Goal: Task Accomplishment & Management: Use online tool/utility

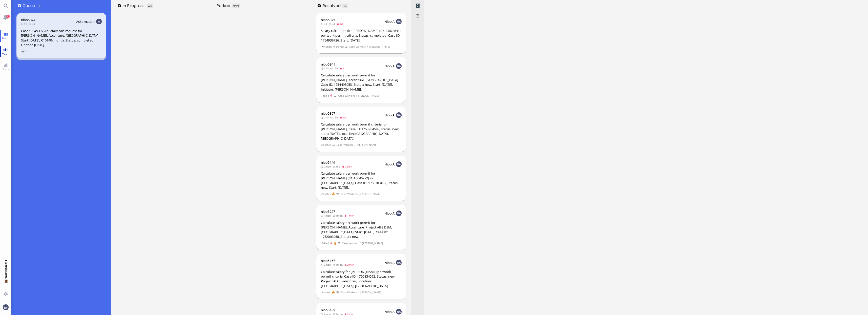
click at [9, 51] on link "Team" at bounding box center [5, 51] width 11 height 11
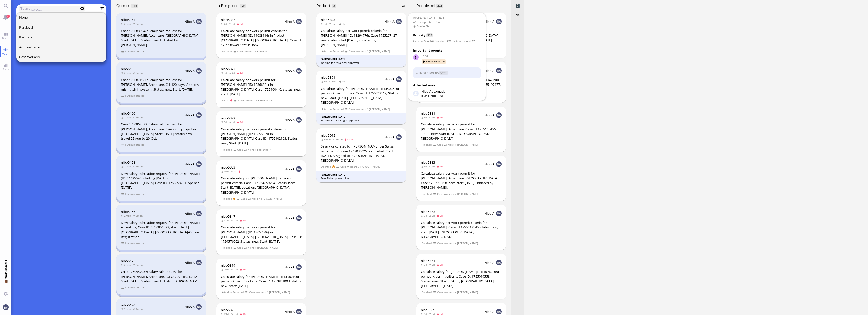
click at [358, 41] on div "Calculate salary per work permit criteria for [PERSON_NAME] (ID: 13294776). Cas…" at bounding box center [361, 37] width 81 height 19
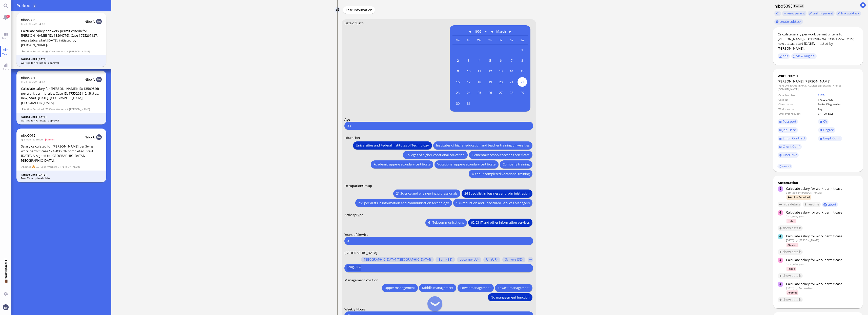
scroll to position [0, 0]
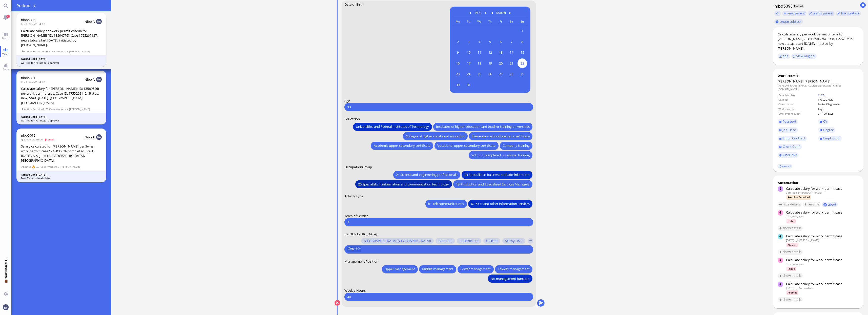
click at [412, 182] on span "25 Specialists in information and communication technology" at bounding box center [403, 183] width 91 height 5
click at [827, 129] on span "Degree" at bounding box center [828, 130] width 11 height 5
click at [457, 128] on span "Institutes of higher education and teacher training universities" at bounding box center [483, 126] width 94 height 5
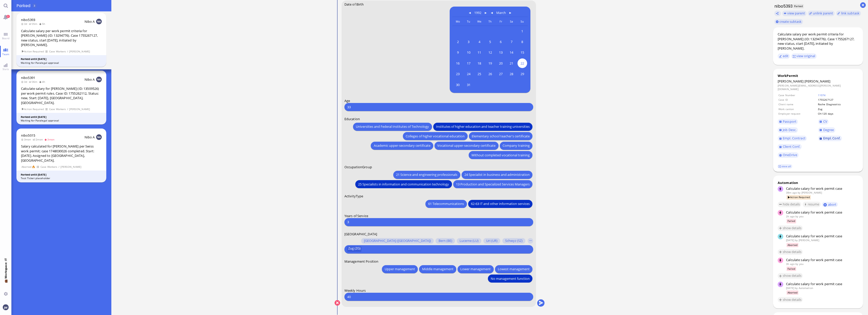
click at [823, 136] on span "Empl. Conf." at bounding box center [831, 138] width 17 height 5
click at [541, 305] on button "submit" at bounding box center [541, 303] width 8 height 8
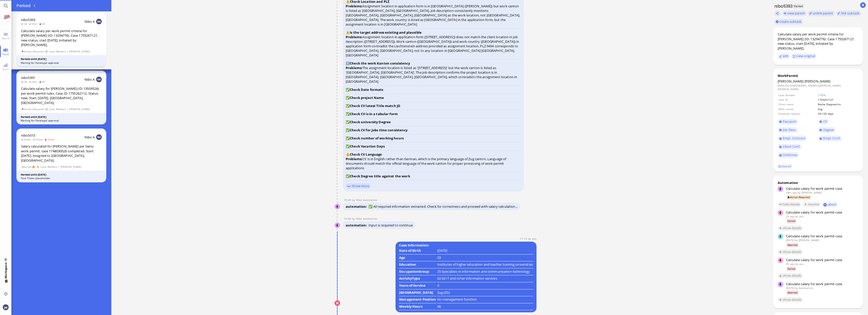
scroll to position [0, 0]
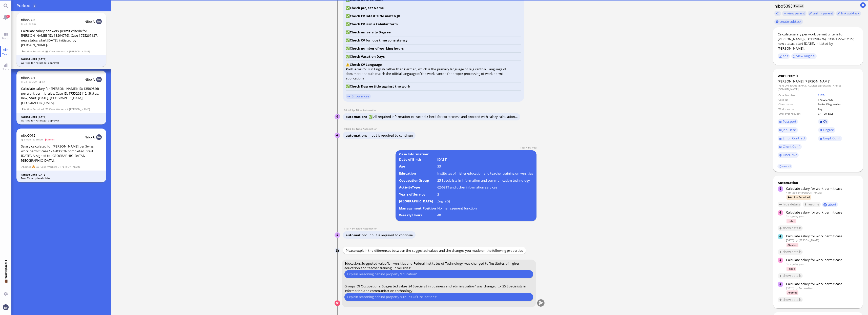
click at [823, 119] on link "CV" at bounding box center [823, 122] width 11 height 6
click at [419, 274] on input "text" at bounding box center [438, 273] width 183 height 5
paste input "[GEOGRAPHIC_DATA]"
type input "The [GEOGRAPHIC_DATA] is a Fachhochschule."
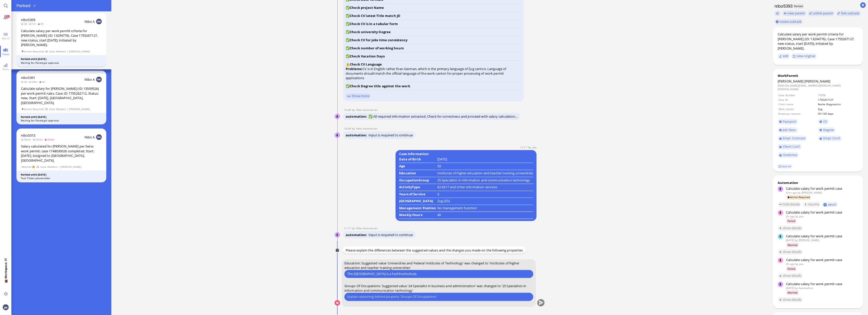
click at [445, 295] on input "text" at bounding box center [438, 296] width 183 height 5
click at [791, 128] on span "Job Desc." at bounding box center [790, 130] width 14 height 5
click at [405, 293] on div "25 fits her education and Please type something" at bounding box center [438, 297] width 189 height 8
click at [404, 298] on input "25 fits her education and" at bounding box center [438, 296] width 183 height 5
drag, startPoint x: 419, startPoint y: 295, endPoint x: 387, endPoint y: 300, distance: 32.3
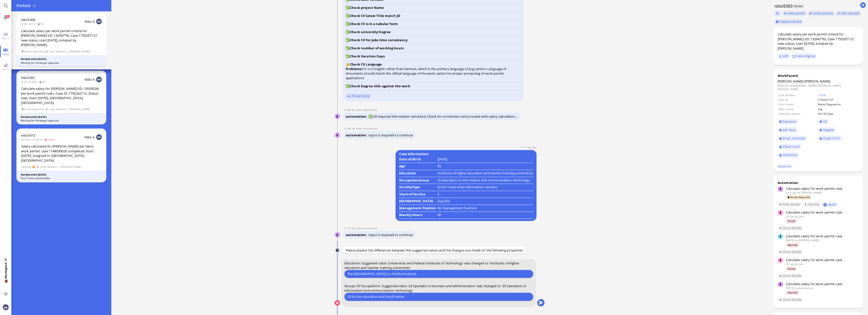
click at [387, 300] on div "25 fits her education and the JD better. Please type something" at bounding box center [438, 297] width 189 height 8
type input "25 fits her education and her described tasks better."
click at [542, 304] on button "submit" at bounding box center [541, 303] width 8 height 8
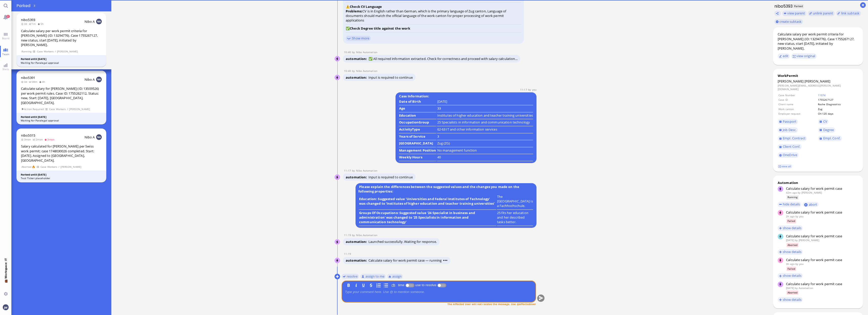
scroll to position [0, 0]
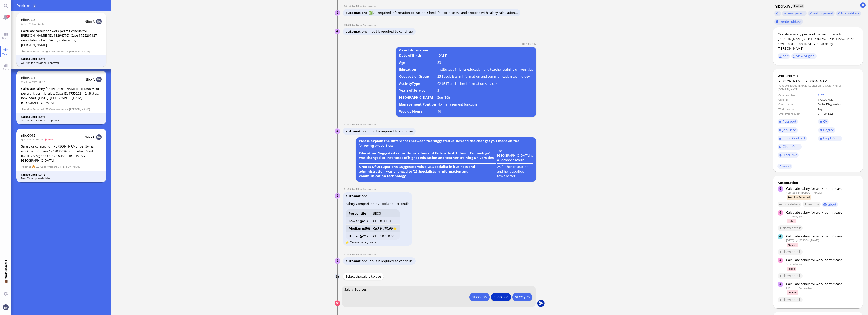
click at [544, 303] on button "submit" at bounding box center [541, 304] width 8 height 8
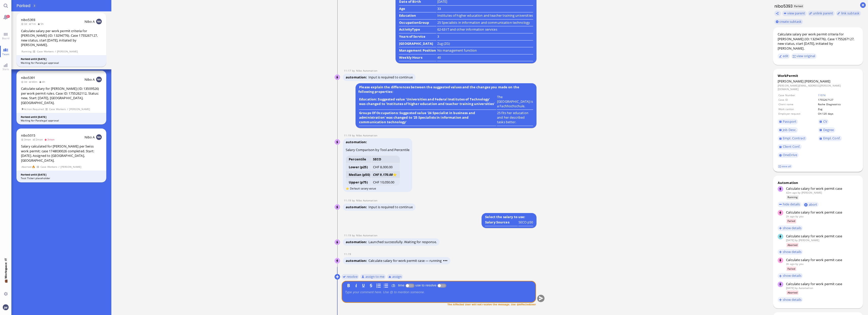
click at [795, 84] on dd "[PERSON_NAME][EMAIL_ADDRESS][PERSON_NAME][DOMAIN_NAME]" at bounding box center [818, 87] width 81 height 7
drag, startPoint x: 795, startPoint y: 84, endPoint x: 795, endPoint y: 81, distance: 2.6
click at [805, 81] on span "[PERSON_NAME]" at bounding box center [818, 81] width 26 height 5
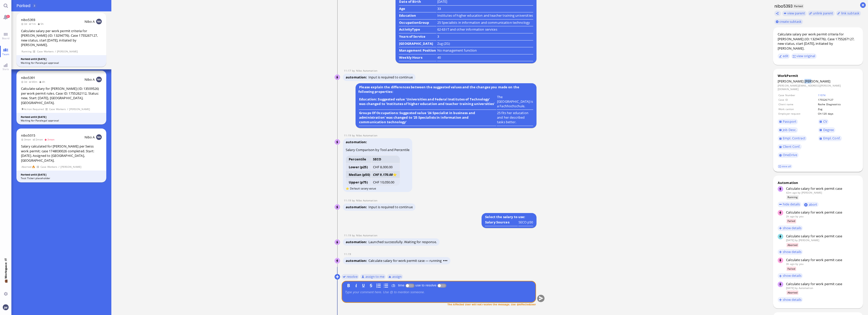
copy span "[PERSON_NAME]"
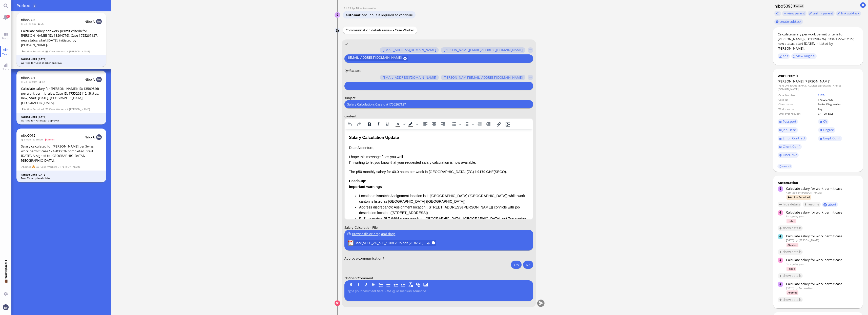
click at [357, 104] on input "Salary Calculation. CaseId #1755267127" at bounding box center [438, 104] width 183 height 5
paste input "PazPerTout new case: [PERSON_NAME] (1755267127 / 13294776), Employer Request: C…"
type input "Salary PazPerTout new case: [PERSON_NAME] (1755267127 / 13294776), Employer Req…"
click at [363, 86] on input "text" at bounding box center [438, 85] width 182 height 5
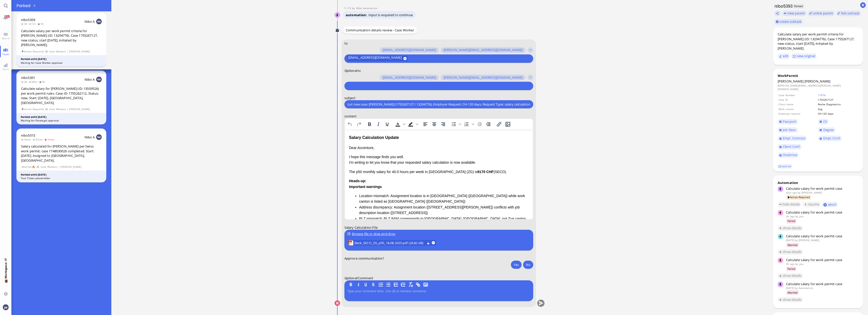
scroll to position [0, 0]
type input "[PERSON_NAME]"
click at [361, 78] on span "[PERSON_NAME][EMAIL_ADDRESS][PERSON_NAME][DOMAIN_NAME]" at bounding box center [409, 76] width 105 height 5
type input "anu"
click at [361, 78] on span "[PERSON_NAME][EMAIL_ADDRESS][DOMAIN_NAME]" at bounding box center [396, 76] width 79 height 5
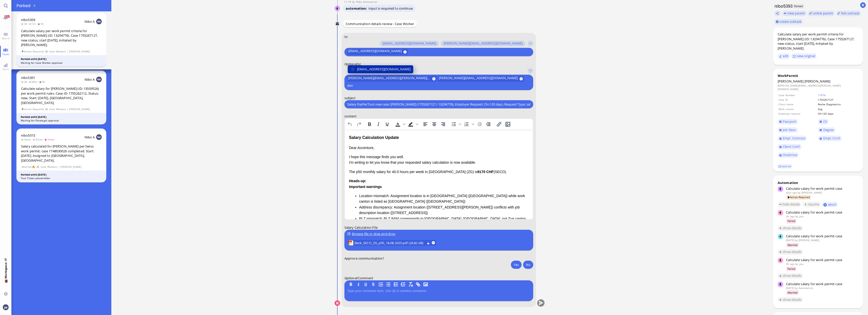
type input "den"
click at [361, 72] on span "[EMAIL_ADDRESS][DOMAIN_NAME]" at bounding box center [383, 69] width 53 height 5
type input "fab"
click at [399, 66] on button "[EMAIL_ADDRESS][DOMAIN_NAME]" at bounding box center [381, 69] width 66 height 8
type input "a"
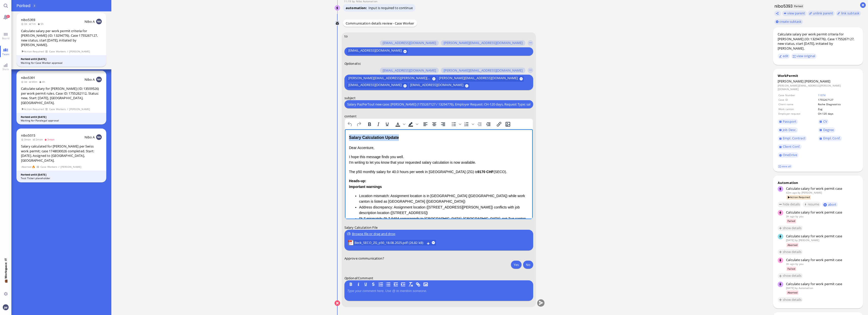
drag, startPoint x: 398, startPoint y: 138, endPoint x: 344, endPoint y: 139, distance: 53.7
click at [345, 139] on html "Salary Calculation Update Dear Accenture, I hope this message finds you well. I…" at bounding box center [439, 215] width 188 height 173
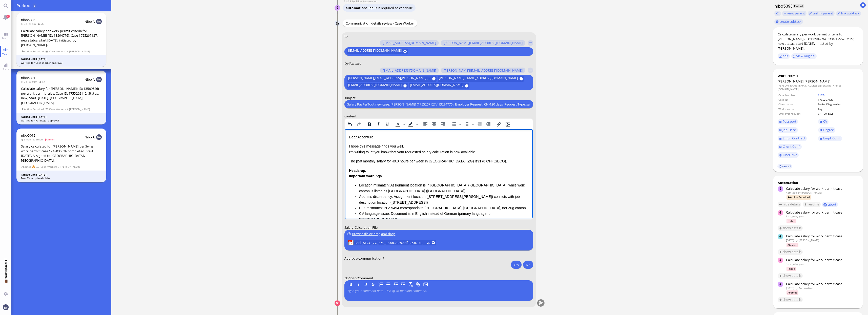
click at [790, 164] on link "view all" at bounding box center [784, 166] width 15 height 4
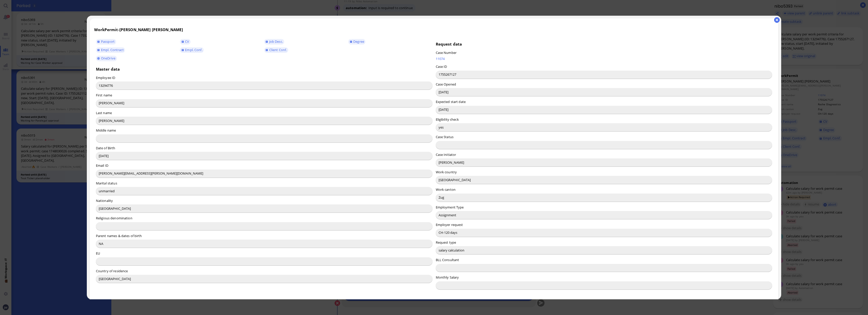
click at [449, 164] on input "[PERSON_NAME]" at bounding box center [604, 162] width 337 height 8
click at [775, 21] on button "button" at bounding box center [777, 20] width 6 height 6
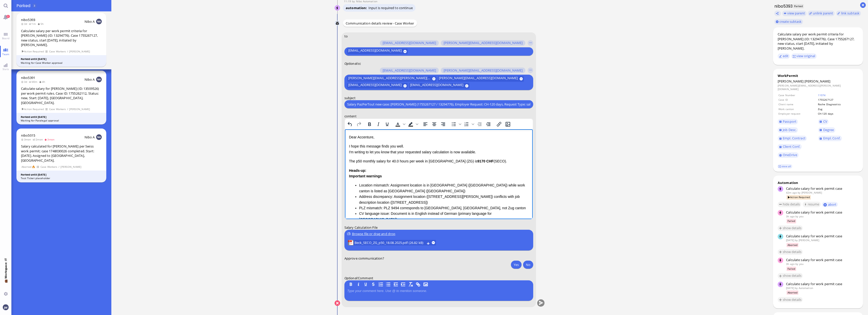
click at [366, 137] on p "Dear Accenture," at bounding box center [439, 137] width 180 height 6
click at [400, 152] on p "I hope this message finds you well. I'm writing to let you know that your reque…" at bounding box center [439, 148] width 180 height 11
click at [450, 152] on p "I hope this message finds you well. I'm writing to let you know that the reques…" at bounding box center [439, 148] width 180 height 11
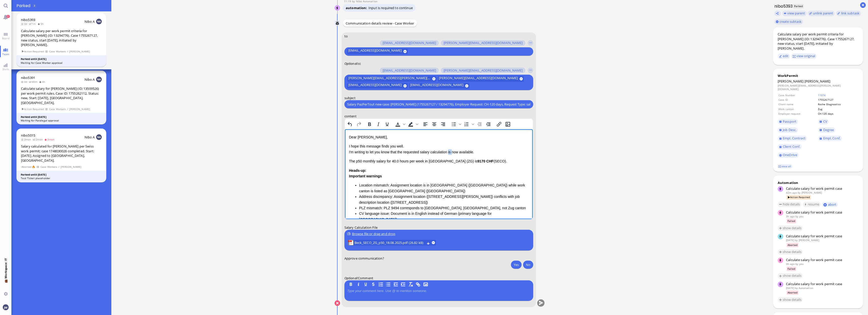
click at [450, 152] on p "I hope this message finds you well. I'm writing to let you know that the reques…" at bounding box center [439, 148] width 180 height 11
click at [462, 151] on p "I hope this message finds you well. I'm writing to let you know that the reques…" at bounding box center [439, 148] width 180 height 11
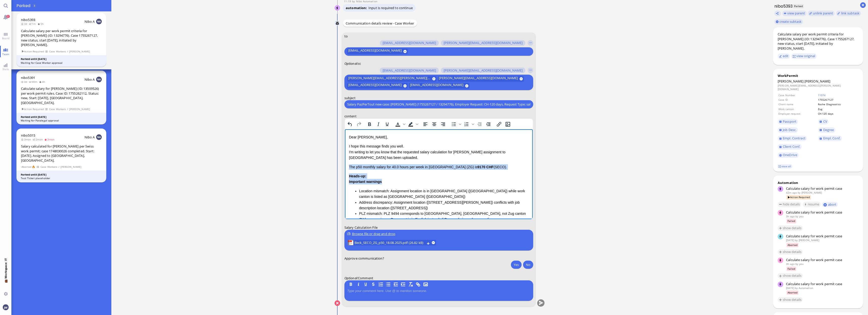
drag, startPoint x: 349, startPoint y: 168, endPoint x: 388, endPoint y: 182, distance: 42.0
click at [388, 182] on div "Dear [PERSON_NAME], I hope this message finds you well. I'm writing to let you …" at bounding box center [439, 207] width 180 height 147
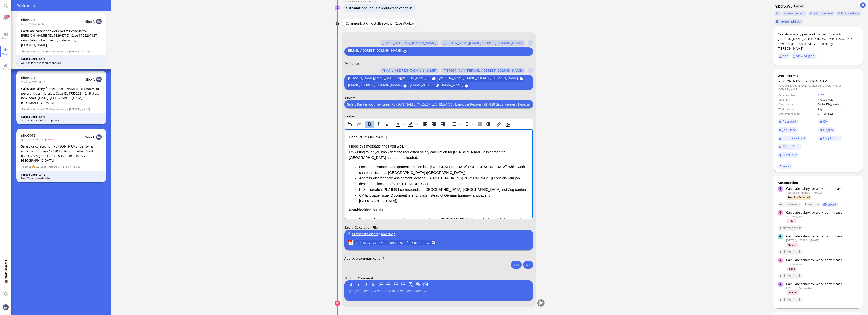
click at [788, 164] on link "view all" at bounding box center [784, 166] width 15 height 4
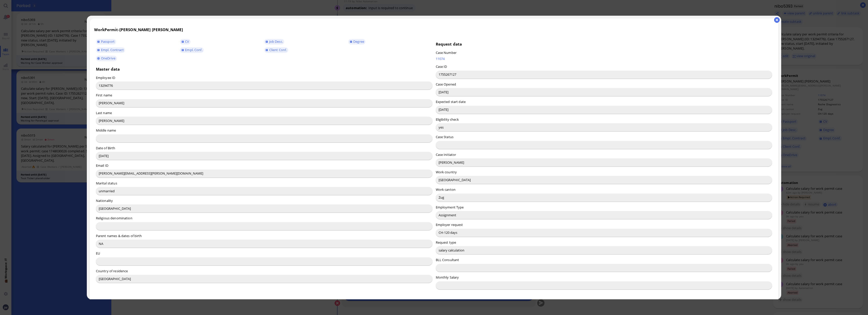
scroll to position [142, 0]
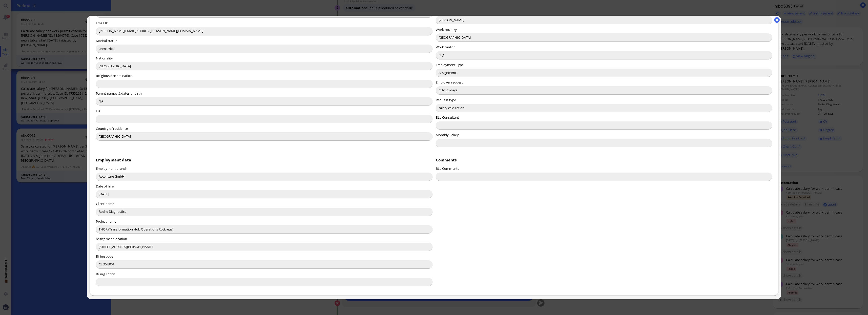
drag, startPoint x: 99, startPoint y: 247, endPoint x: 175, endPoint y: 245, distance: 75.9
click at [175, 245] on input "[STREET_ADDRESS][PERSON_NAME]" at bounding box center [264, 247] width 337 height 8
click at [774, 22] on full-screen-view "WorkPermit - [PERSON_NAME] Passport CV Job Desc. Degree Empl. [DEMOGRAPHIC_DATA…" at bounding box center [434, 158] width 694 height 284
click at [775, 21] on button "button" at bounding box center [777, 20] width 6 height 6
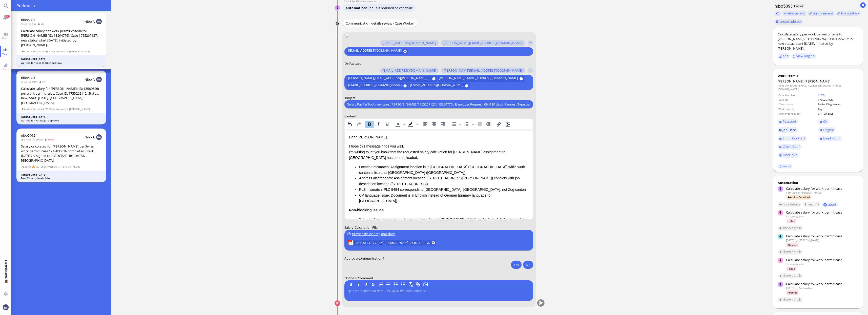
click at [792, 128] on span "Job Desc." at bounding box center [790, 130] width 14 height 5
drag, startPoint x: 354, startPoint y: 166, endPoint x: 358, endPoint y: 166, distance: 4.3
click at [358, 166] on ul "Location mismatch: Assignment location is in [GEOGRAPHIC_DATA] ([GEOGRAPHIC_DAT…" at bounding box center [439, 184] width 180 height 40
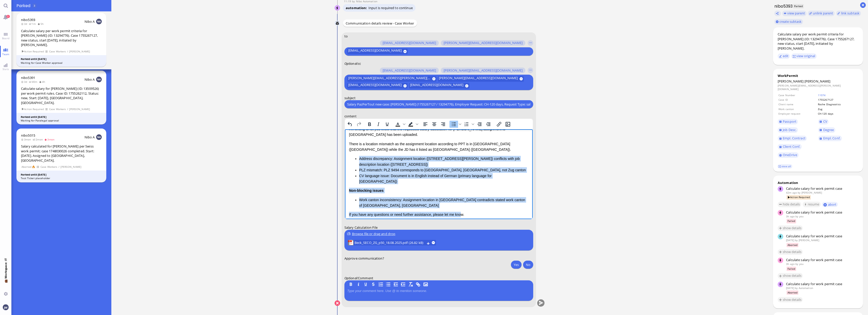
scroll to position [52, 0]
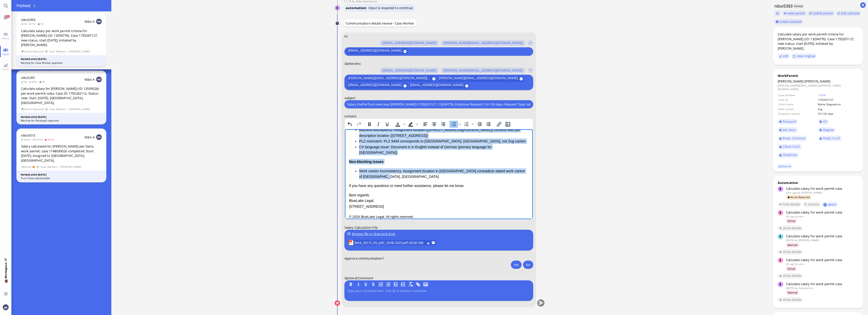
drag, startPoint x: 354, startPoint y: 180, endPoint x: 382, endPoint y: 171, distance: 30.2
click at [382, 171] on div "There is a location mismatch as the assignment location according to PPT is in …" at bounding box center [439, 145] width 180 height 67
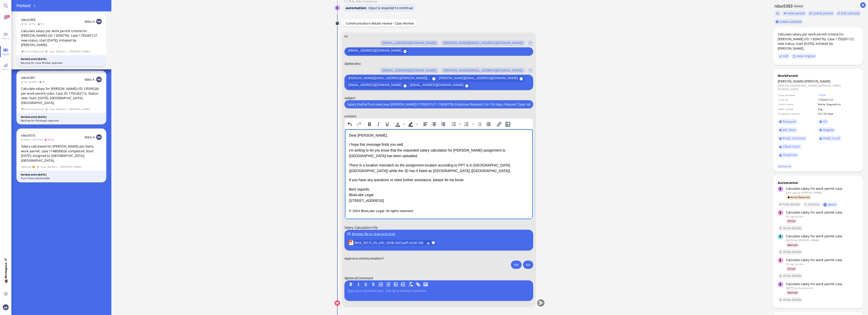
scroll to position [11, 0]
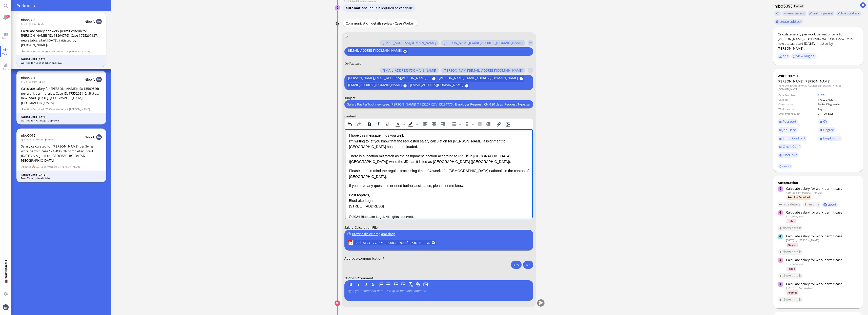
click at [390, 171] on p "Please keep in mind the regular processing time of 4 weeks for [DEMOGRAPHIC_DAT…" at bounding box center [439, 173] width 180 height 11
click at [464, 183] on p "If you have any questions or need further assistance, please let me know." at bounding box center [439, 186] width 180 height 6
drag, startPoint x: 416, startPoint y: 213, endPoint x: 328, endPoint y: 187, distance: 91.8
click at [345, 187] on html "Dear [PERSON_NAME], I hope this message finds you well. I'm writing to let you …" at bounding box center [439, 171] width 188 height 106
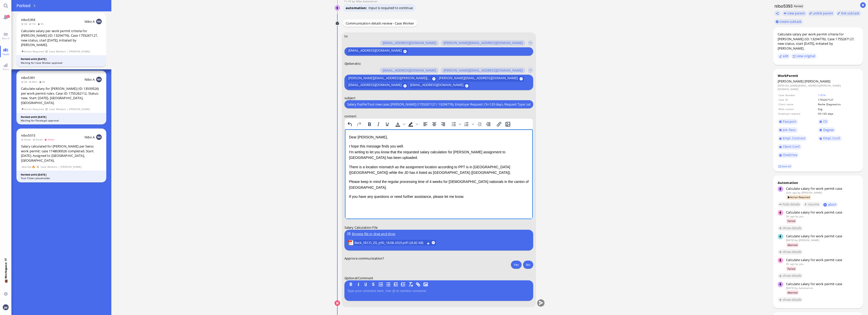
click at [403, 173] on p "There is a location mismatch as the assignment location according to PPT is in …" at bounding box center [439, 169] width 180 height 11
click at [796, 128] on span "Job Desc." at bounding box center [790, 130] width 14 height 5
click at [450, 172] on p "There is a location mismatch as the assignment location according to PPT is in …" at bounding box center [439, 172] width 180 height 17
click at [787, 119] on span "Passport" at bounding box center [790, 121] width 14 height 5
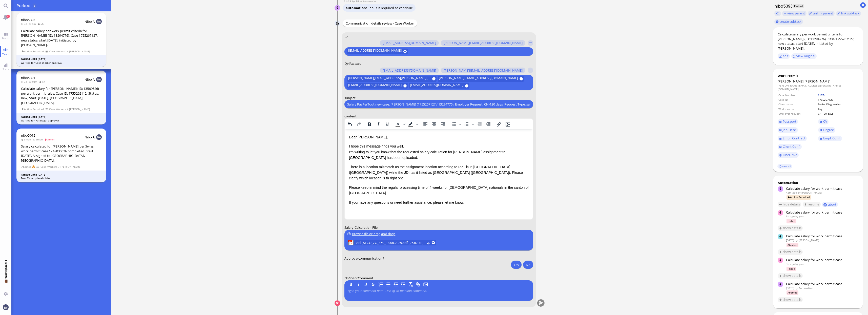
click at [819, 93] on link "11074" at bounding box center [822, 95] width 8 height 4
click at [449, 173] on p "There is a location mismatch as the assignment location according to PPT is in …" at bounding box center [439, 172] width 180 height 17
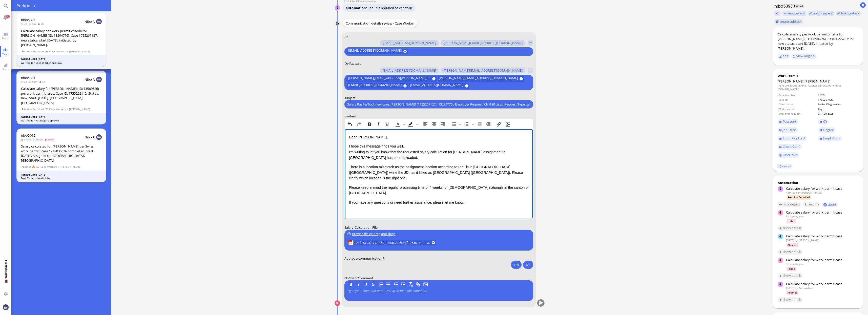
click at [474, 171] on p "There is a location mismatch as the assignment location according to PPT is in …" at bounding box center [439, 172] width 180 height 17
click at [518, 265] on button "Yes" at bounding box center [516, 265] width 11 height 8
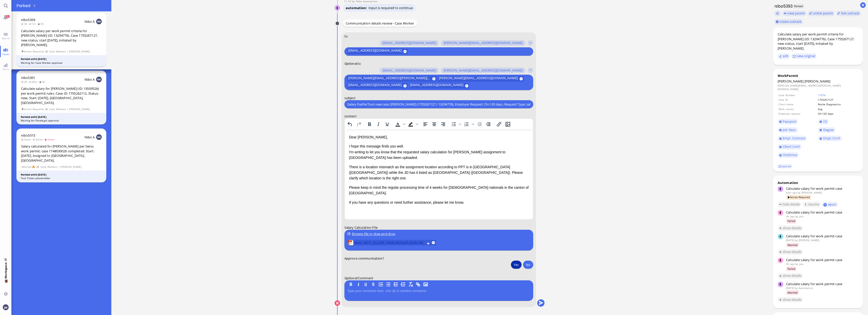
click at [392, 243] on span "Beck_SECO_ZG_p50_18.08.2025.pdf (26.82 kB)" at bounding box center [389, 243] width 70 height 6
click at [541, 301] on button "submit" at bounding box center [541, 304] width 8 height 8
click at [515, 262] on button "Yes" at bounding box center [516, 265] width 11 height 8
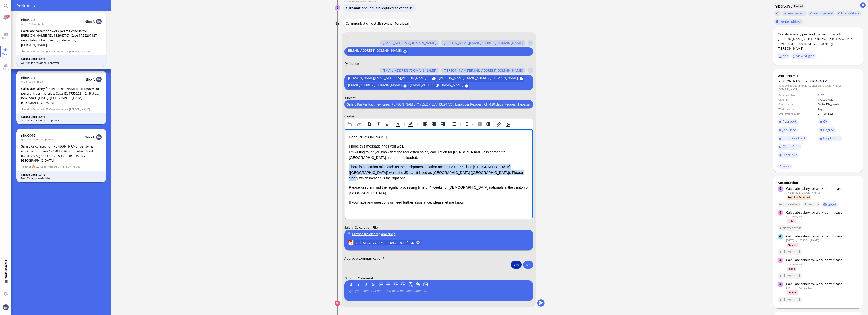
drag, startPoint x: 349, startPoint y: 168, endPoint x: 473, endPoint y: 171, distance: 123.8
click at [473, 171] on p "There is a location mismatch as the assignment location according to PPT is in …" at bounding box center [439, 172] width 180 height 17
copy p "There is a location mismatch as the assignment location according to PPT is in …"
paste body "Rich Text Area. Press ALT-0 for help."
click at [543, 305] on button "submit" at bounding box center [541, 304] width 8 height 8
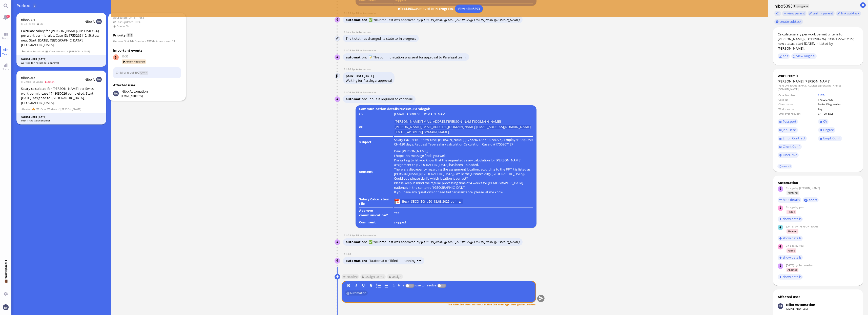
click at [64, 90] on div "Salary calculated for [PERSON_NAME] per Swiss work permit; case 1748030026 comp…" at bounding box center [61, 95] width 81 height 19
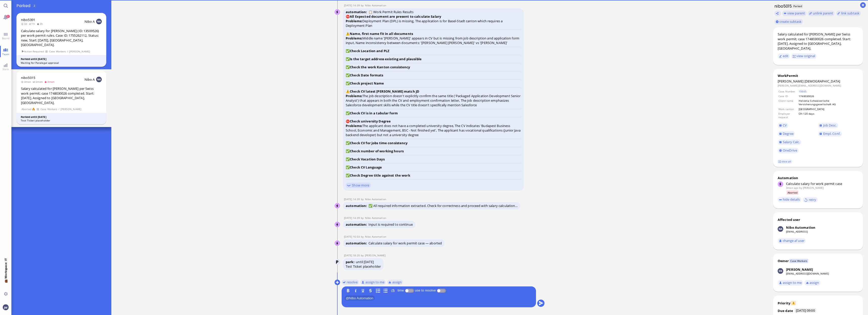
click at [64, 43] on div "nibo5391 3d 1h 3h Nibo A Calculate salary for [PERSON_NAME] (ID: 13509526) per …" at bounding box center [61, 40] width 90 height 54
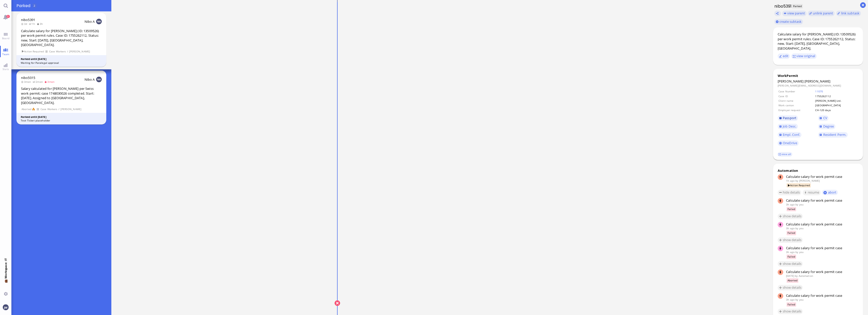
click at [792, 116] on span "Passport" at bounding box center [790, 118] width 14 height 5
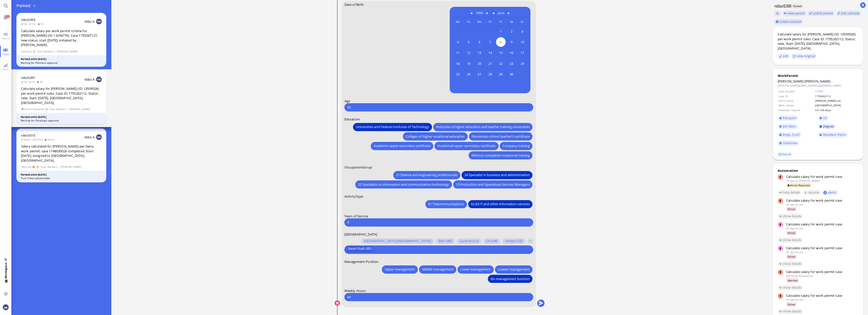
click at [830, 124] on link "Degree" at bounding box center [826, 127] width 17 height 6
click at [406, 182] on span "25 Specialists in information and communication technology" at bounding box center [403, 184] width 91 height 5
click at [788, 133] on link "Empl. Conf." at bounding box center [790, 135] width 24 height 6
click at [796, 132] on span "Empl. Conf." at bounding box center [791, 134] width 17 height 5
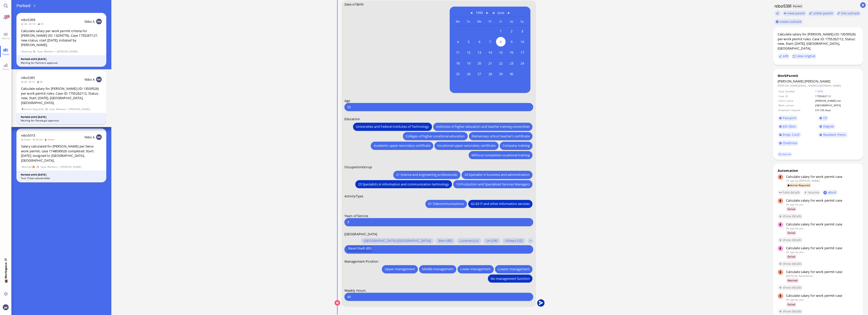
click at [540, 303] on button "submit" at bounding box center [541, 303] width 8 height 8
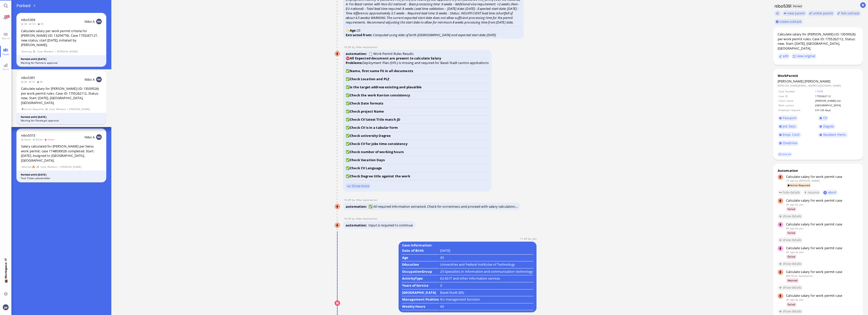
scroll to position [0, 0]
click at [805, 79] on span "[PERSON_NAME]" at bounding box center [818, 81] width 26 height 5
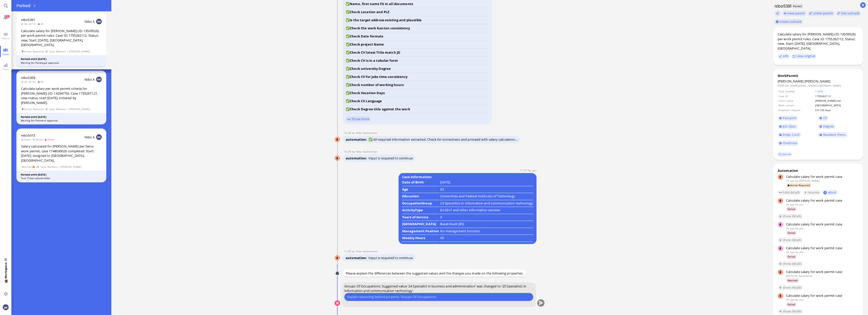
click at [369, 298] on input "text" at bounding box center [438, 296] width 183 height 5
type input "We went with 25 in his previous case."
click at [542, 302] on button "submit" at bounding box center [541, 304] width 8 height 8
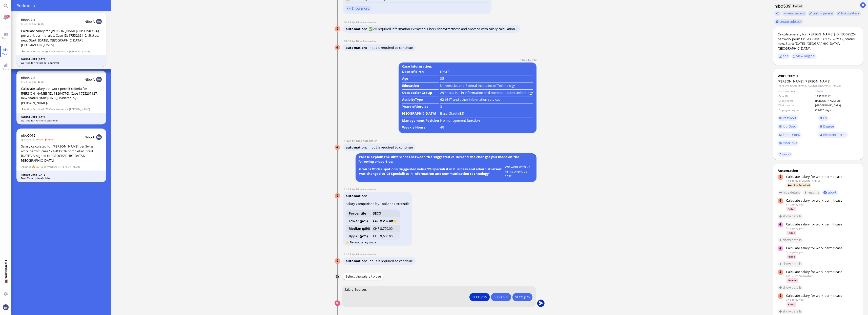
click at [540, 302] on button "submit" at bounding box center [541, 304] width 8 height 8
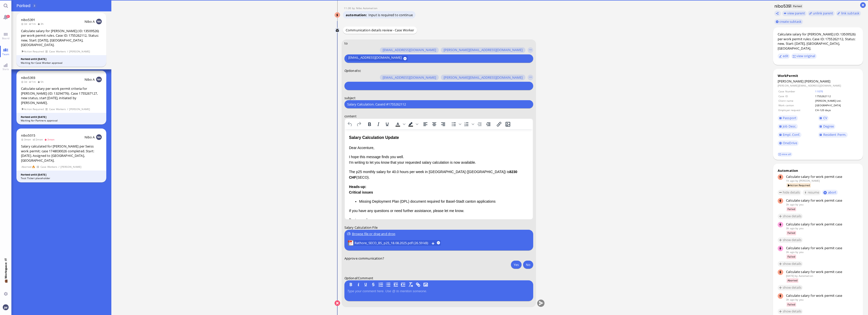
click at [375, 108] on div "Salary Calculation. CaseId #1755262112 Please type something" at bounding box center [438, 104] width 189 height 8
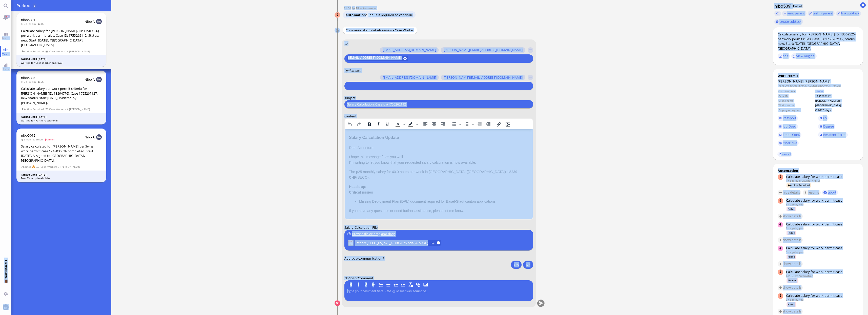
click at [374, 106] on input "Salary Calculation. CaseId #1755262112" at bounding box center [438, 104] width 183 height 5
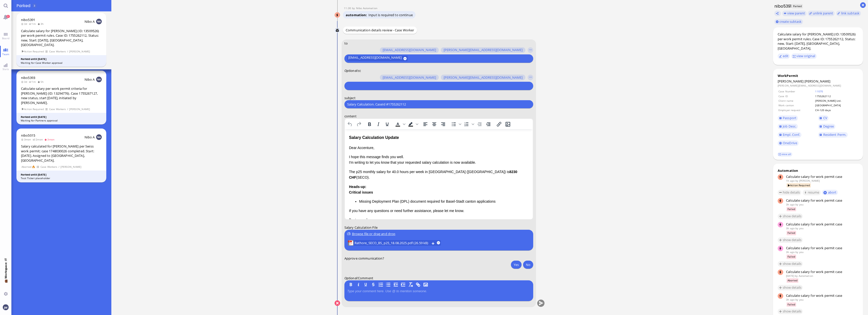
paste input "PazPerTout new case: [PERSON_NAME] (1755262112 / 13509526), Employer Request: C…"
type input "PazPerTout new case: [PERSON_NAME] (1755262112 / 13509526), Employer Request: C…"
click at [377, 84] on input "text" at bounding box center [438, 85] width 182 height 5
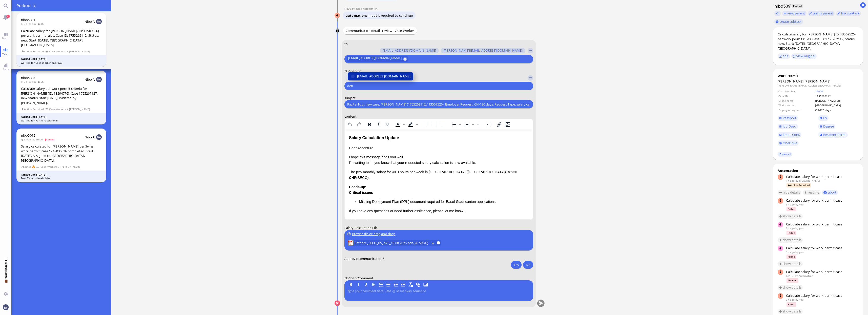
type input "den"
click at [371, 76] on span "[EMAIL_ADDRESS][DOMAIN_NAME]" at bounding box center [383, 76] width 53 height 5
type input "anu"
click at [371, 76] on span "[PERSON_NAME][EMAIL_ADDRESS][DOMAIN_NAME]" at bounding box center [396, 76] width 79 height 5
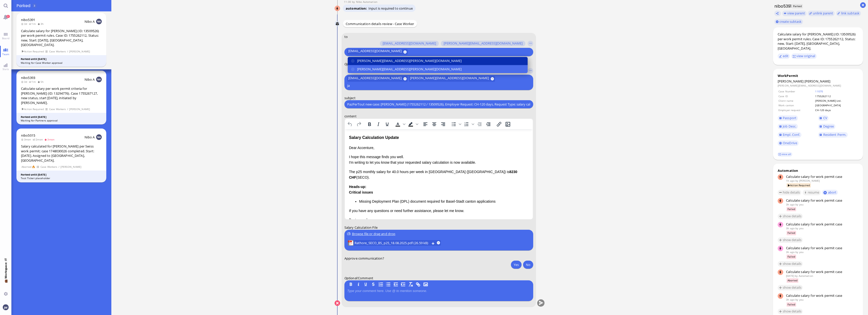
type input "ja"
click at [371, 72] on span "[PERSON_NAME][EMAIL_ADDRESS][PERSON_NAME][DOMAIN_NAME]" at bounding box center [409, 69] width 105 height 5
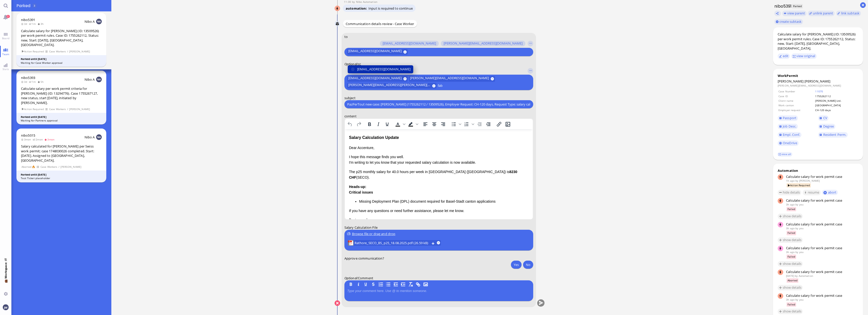
type input "fab"
click at [379, 71] on span "[EMAIL_ADDRESS][DOMAIN_NAME]" at bounding box center [383, 69] width 53 height 5
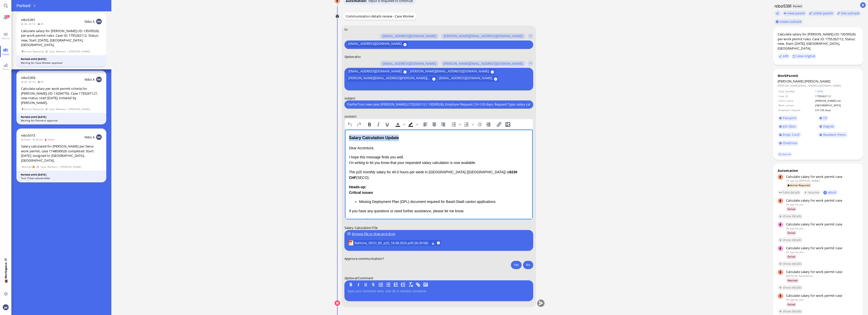
drag, startPoint x: 398, startPoint y: 139, endPoint x: 331, endPoint y: 137, distance: 67.1
click at [345, 137] on html "Salary Calculation Update Dear Accenture, I hope this message finds you well. I…" at bounding box center [439, 189] width 188 height 120
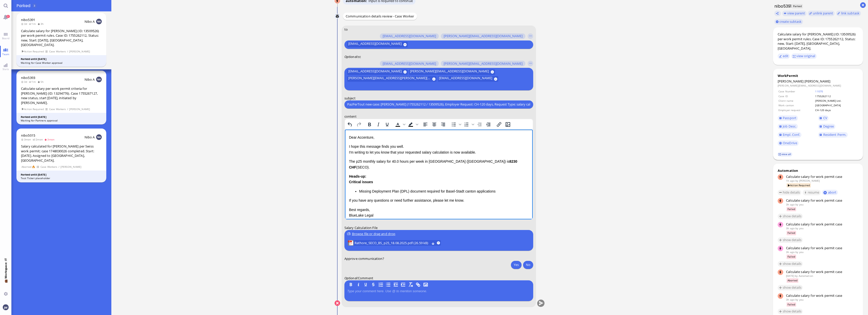
click at [786, 152] on link "view all" at bounding box center [784, 154] width 15 height 4
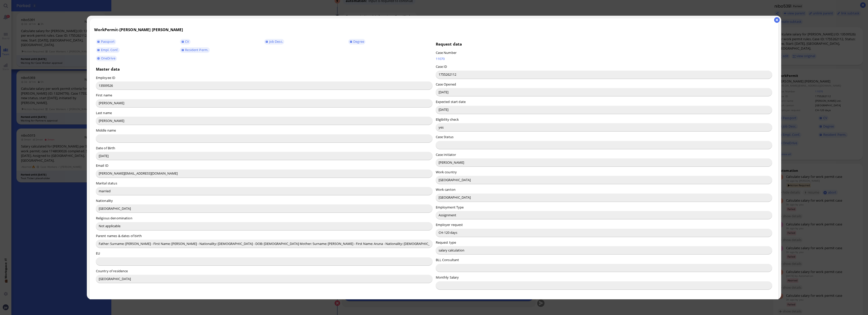
click at [107, 120] on input "[PERSON_NAME]" at bounding box center [264, 121] width 337 height 8
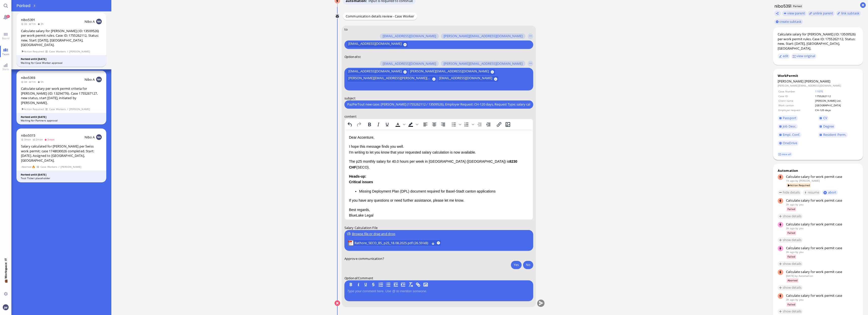
click at [786, 79] on span "[PERSON_NAME]" at bounding box center [791, 81] width 26 height 5
click at [787, 152] on link "view all" at bounding box center [784, 154] width 15 height 4
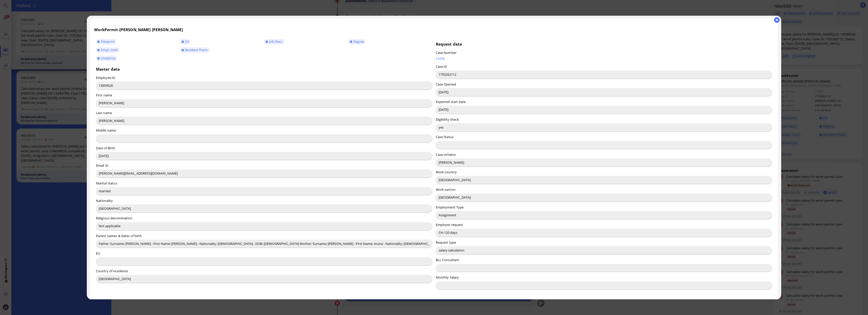
click at [440, 165] on input "[PERSON_NAME]" at bounding box center [604, 162] width 337 height 8
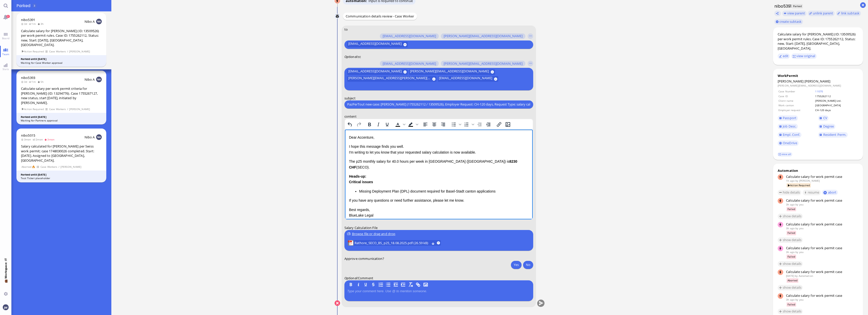
click at [359, 137] on p "Dear Accenture," at bounding box center [439, 137] width 180 height 6
click at [402, 153] on p "I hope this message finds you well. I'm writing to let you know that your reque…" at bounding box center [439, 148] width 180 height 11
click at [805, 79] on span "[PERSON_NAME]" at bounding box center [818, 81] width 26 height 5
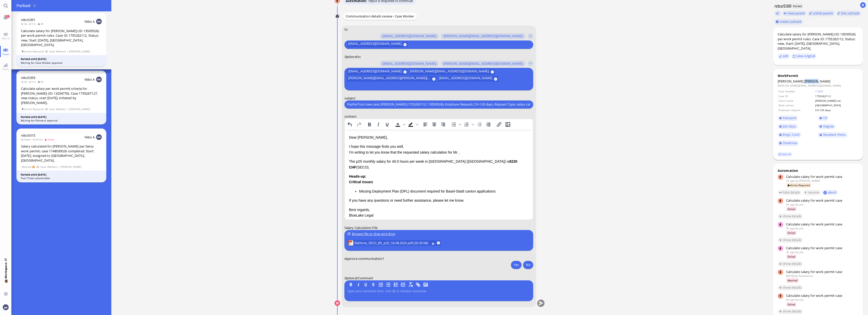
click at [805, 79] on span "[PERSON_NAME]" at bounding box center [818, 81] width 26 height 5
copy span "[PERSON_NAME]"
drag, startPoint x: 460, startPoint y: 152, endPoint x: 487, endPoint y: 149, distance: 27.1
click at [460, 152] on p "I hope this message finds you well. I'm writing to let you know that the reques…" at bounding box center [439, 148] width 180 height 11
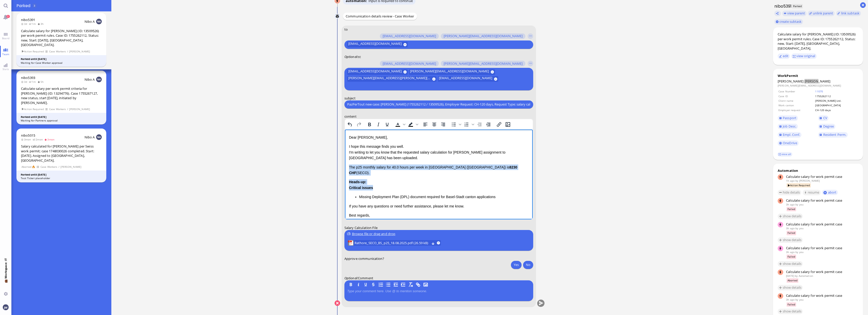
drag, startPoint x: 349, startPoint y: 167, endPoint x: 376, endPoint y: 182, distance: 30.5
click at [376, 182] on div "Dear [PERSON_NAME], I hope this message finds you well. I'm writing to let you …" at bounding box center [439, 181] width 180 height 95
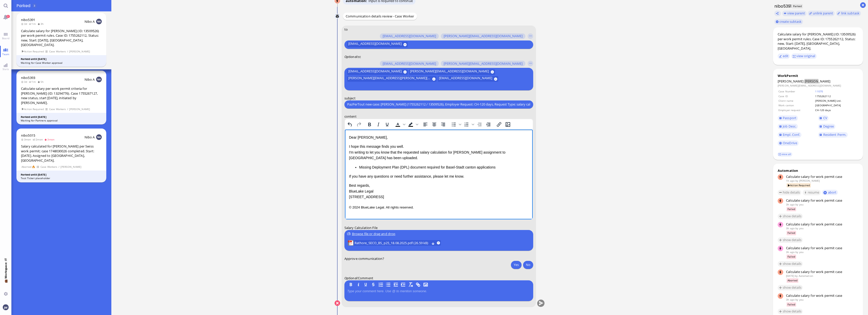
click at [358, 166] on ul "Missing Deployment Plan (DPL) document required for Basel-Stadt canton applicat…" at bounding box center [439, 167] width 180 height 6
click at [788, 140] on link "OneDrive" at bounding box center [788, 143] width 21 height 6
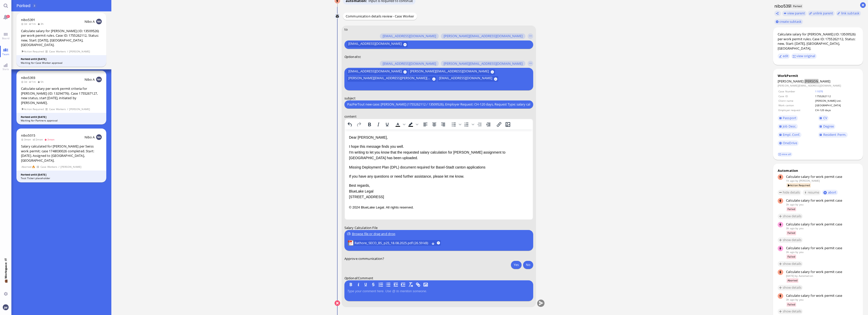
click at [349, 167] on p "Missing Deployment Plan (DPL) document required for Basel-Stadt canton applicat…" at bounding box center [439, 167] width 180 height 6
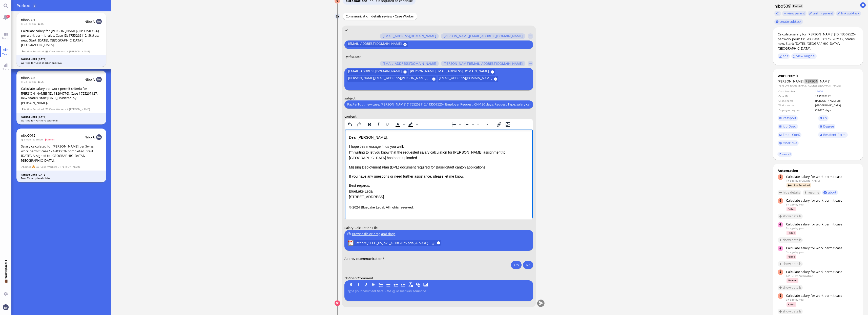
click at [352, 167] on p "Missing Deployment Plan (DPL) document required for Basel-Stadt canton applicat…" at bounding box center [439, 167] width 180 height 6
click at [474, 166] on p "Missing Deployment Plan (DPL) document required for Basel-Stadt canton applicat…" at bounding box center [439, 167] width 180 height 6
click at [826, 132] on span "Resident Perm." at bounding box center [834, 134] width 23 height 5
drag, startPoint x: 349, startPoint y: 175, endPoint x: 435, endPoint y: 181, distance: 86.0
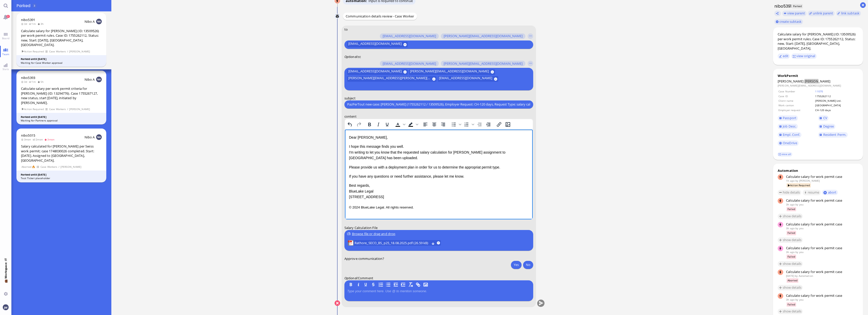
click at [435, 181] on div "Dear [PERSON_NAME], I hope this message finds you well. I'm writing to let you …" at bounding box center [439, 166] width 180 height 65
drag, startPoint x: 463, startPoint y: 176, endPoint x: 347, endPoint y: 173, distance: 115.2
click at [347, 173] on html "Dear [PERSON_NAME], I hope this message finds you well. I'm writing to let you …" at bounding box center [439, 172] width 188 height 86
click at [495, 187] on p "Best regards, BlueLake Legal [STREET_ADDRESS]" at bounding box center [439, 190] width 180 height 17
click at [501, 168] on p "Please provide us with a deployment plan in order for us to determine the appro…" at bounding box center [439, 167] width 180 height 6
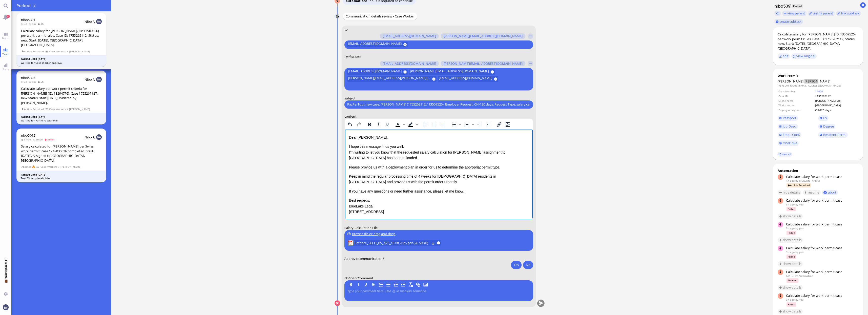
click at [355, 168] on p "Please provide us with a deployment plan in order for us to determine the appro…" at bounding box center [439, 167] width 180 height 6
click at [388, 182] on p "Keep in mind the regular processing time of 4 weeks for [DEMOGRAPHIC_DATA] resi…" at bounding box center [439, 178] width 180 height 11
copy div "Please provide us with a deployment plan in order for us to determine the appro…"
click at [484, 175] on p "Kindly keep in mind that the regular processing time for [DEMOGRAPHIC_DATA] res…" at bounding box center [439, 181] width 180 height 17
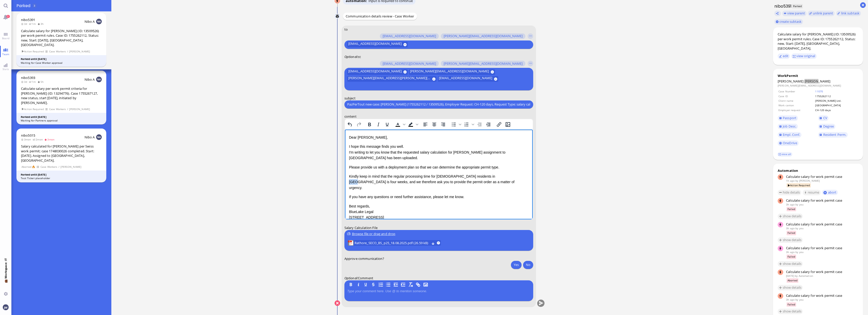
click at [484, 175] on p "Kindly keep in mind that the regular processing time for [DEMOGRAPHIC_DATA] res…" at bounding box center [439, 181] width 180 height 17
click at [496, 177] on p "Kindly keep in mind that the regular processing time for [DEMOGRAPHIC_DATA] res…" at bounding box center [439, 178] width 180 height 11
click at [421, 182] on p "Kindly keep in mind that the regular processing time for [DEMOGRAPHIC_DATA] res…" at bounding box center [439, 178] width 180 height 11
click at [446, 181] on p "Kindly keep in mind that the regular processing time for [DEMOGRAPHIC_DATA] res…" at bounding box center [439, 178] width 180 height 11
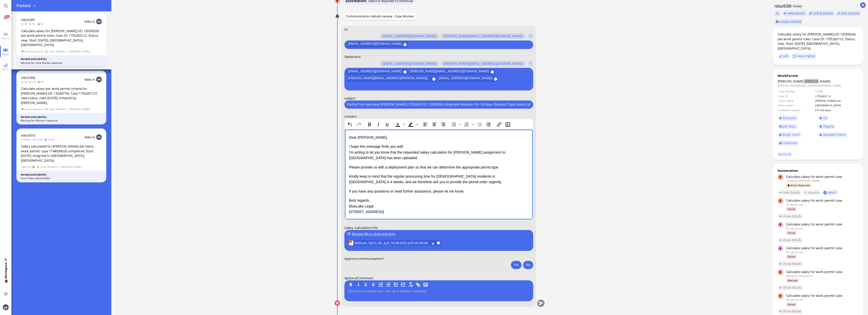
click at [446, 181] on p "Kindly keep in mind that the regular processing time for [DEMOGRAPHIC_DATA] res…" at bounding box center [439, 178] width 180 height 11
click at [449, 165] on p "Please provide us with a deployment plan so that we can determine the appropria…" at bounding box center [439, 167] width 180 height 6
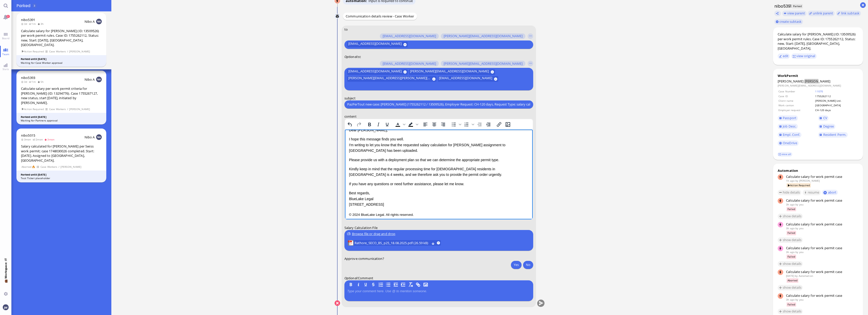
scroll to position [11, 0]
drag, startPoint x: 468, startPoint y: 179, endPoint x: 496, endPoint y: 231, distance: 59.0
click at [496, 219] on html "Dear [PERSON_NAME], I hope this message finds you well. I'm writing to let you …" at bounding box center [439, 168] width 188 height 101
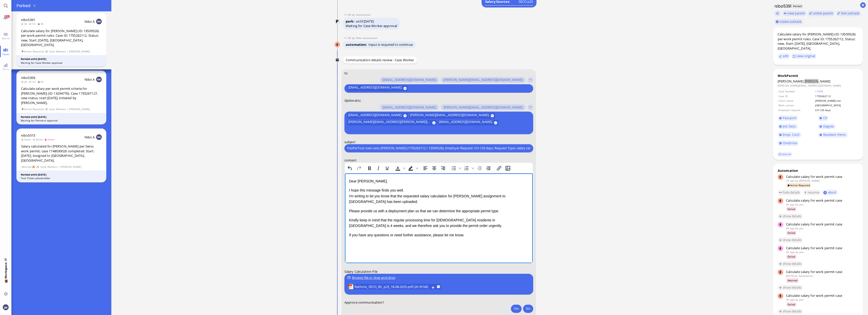
scroll to position [-95, 0]
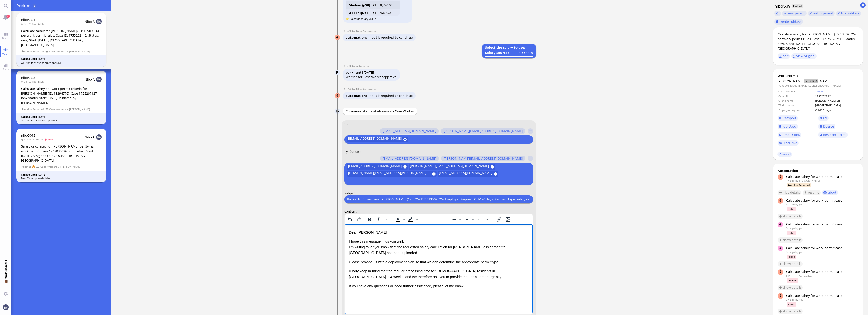
click at [405, 241] on p "I hope this message finds you well. I'm writing to let you know that the reques…" at bounding box center [439, 246] width 180 height 17
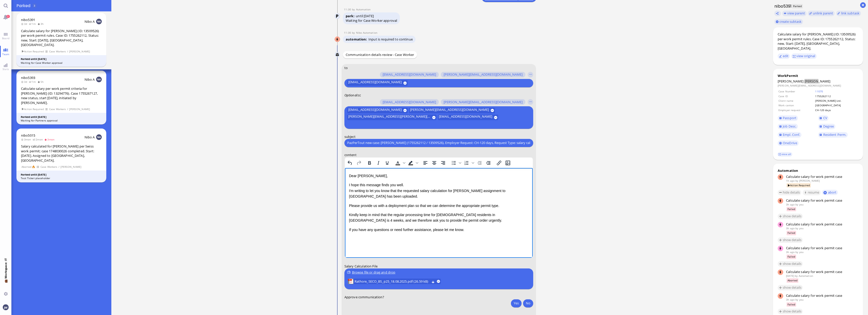
scroll to position [0, 0]
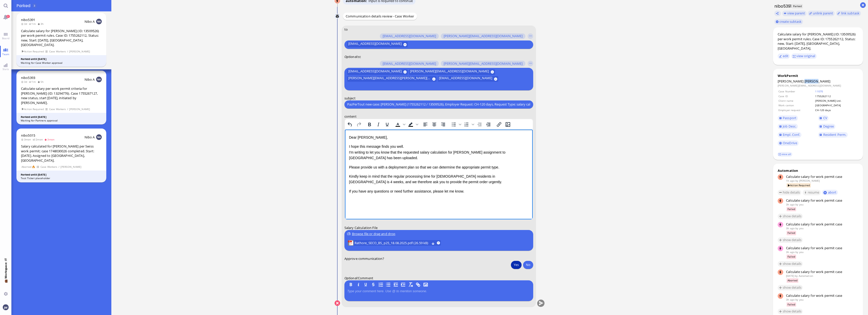
click at [513, 263] on button "Yes" at bounding box center [516, 265] width 11 height 8
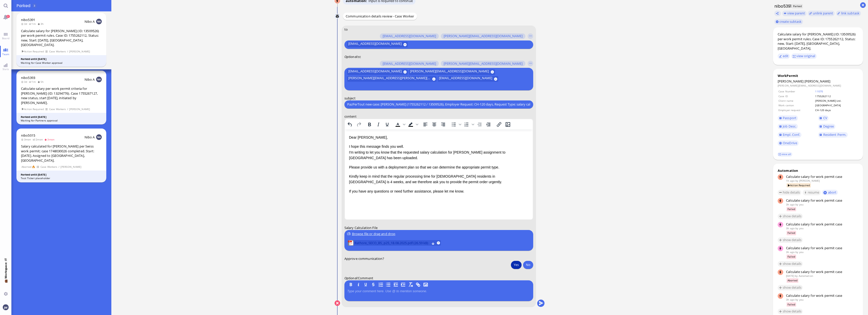
click at [376, 240] on span "Rathore_SECO_BS_p25_18.08.2025.pdf (26.59 kB)" at bounding box center [391, 243] width 75 height 6
click at [785, 124] on span "Job Desc." at bounding box center [790, 126] width 14 height 5
click at [822, 115] on link "CV" at bounding box center [823, 118] width 11 height 6
click at [570, 237] on ticket "[DATE] 14:55 by Automation Automation Calculate eligible salary for work permit…" at bounding box center [439, 157] width 657 height 315
click at [541, 302] on button "submit" at bounding box center [541, 304] width 8 height 8
